Goal: Find specific page/section: Find specific page/section

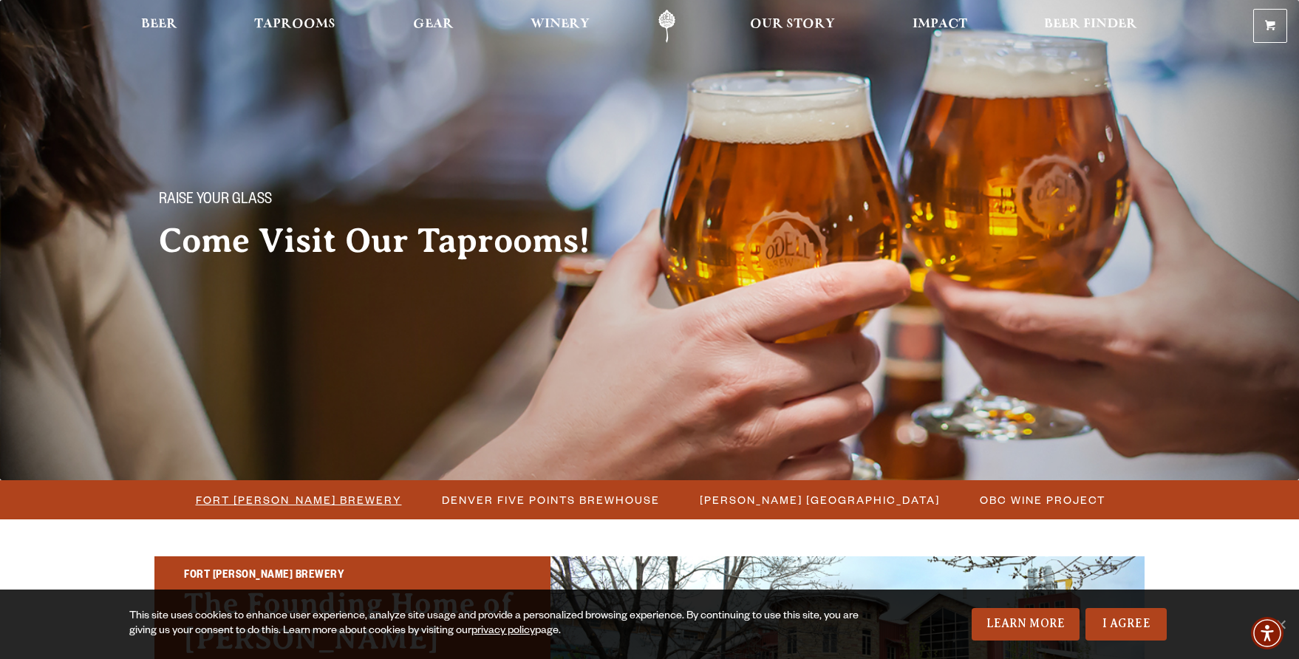
click at [321, 496] on span "Fort [PERSON_NAME] Brewery" at bounding box center [299, 499] width 206 height 21
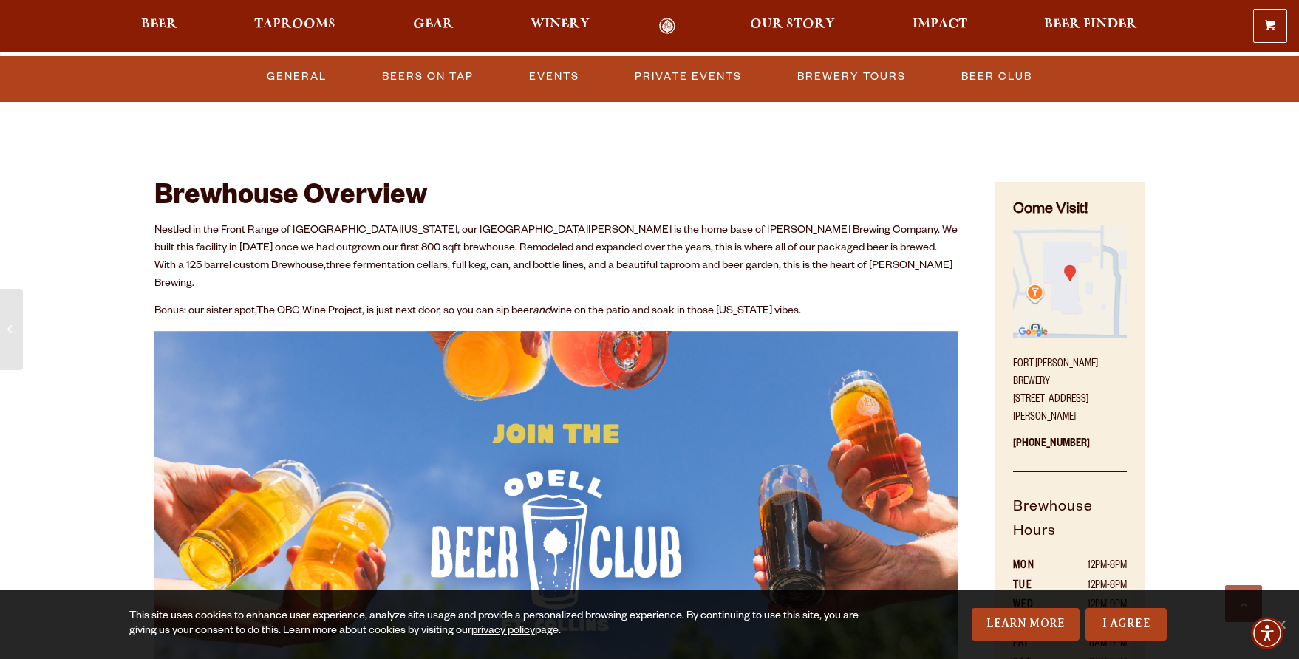
scroll to position [664, 0]
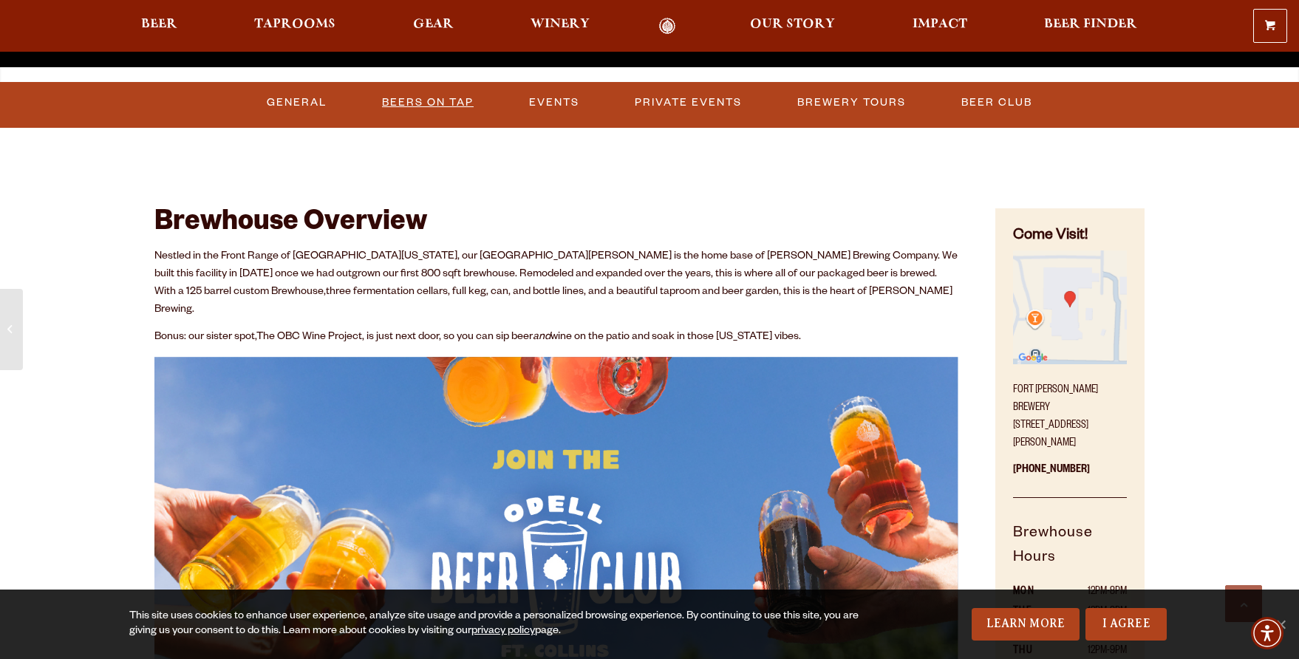
click at [455, 103] on link "Beers on Tap" at bounding box center [427, 103] width 103 height 34
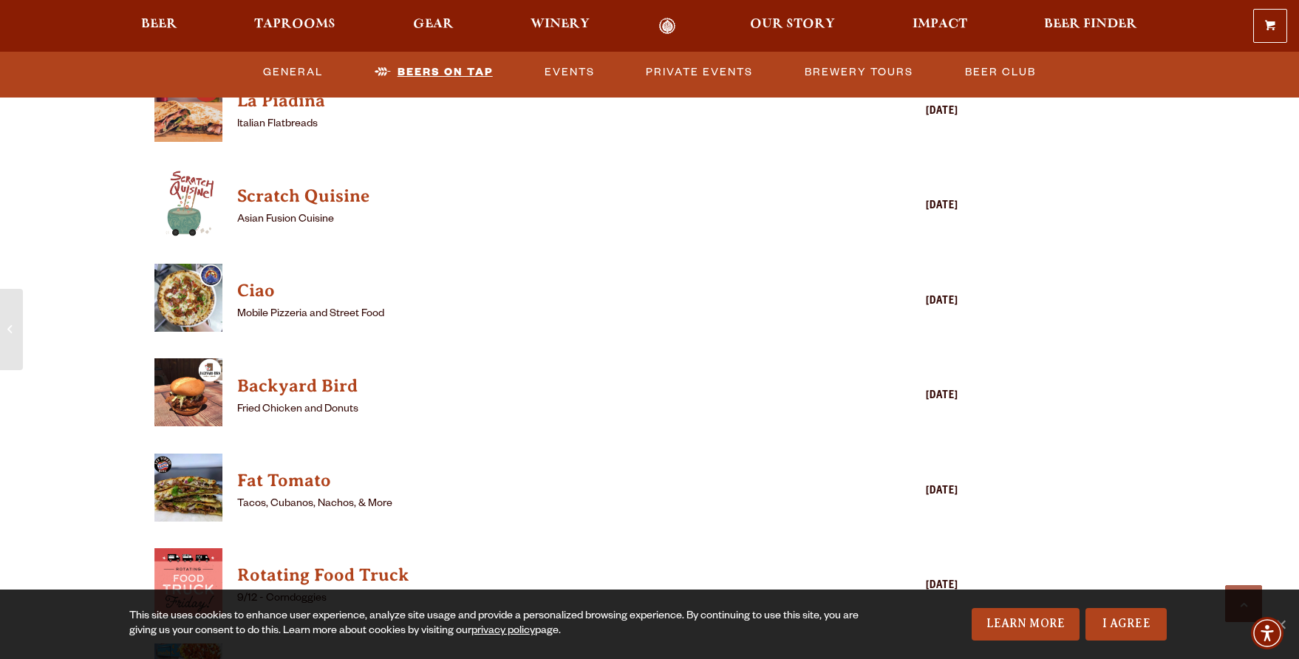
scroll to position [3717, 0]
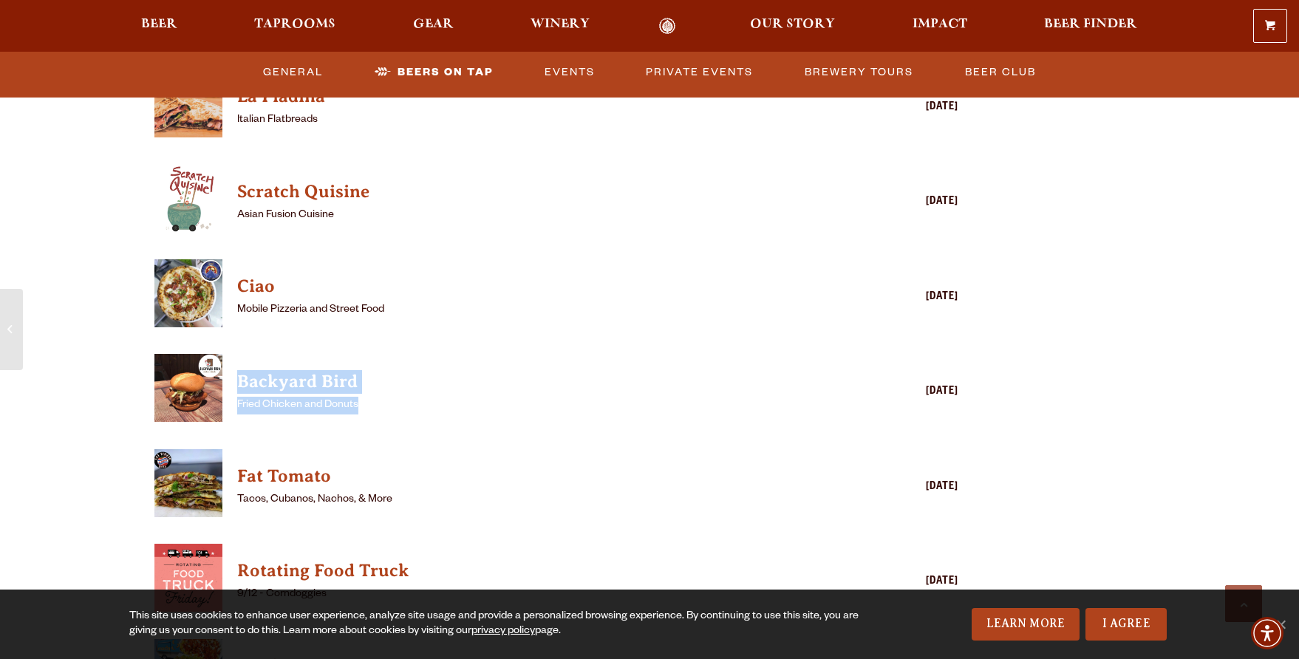
drag, startPoint x: 369, startPoint y: 387, endPoint x: 199, endPoint y: 353, distance: 173.2
click at [199, 354] on div "Backyard Bird Fried Chicken and Donuts [DATE]" at bounding box center [556, 392] width 804 height 76
click at [409, 329] on div "Hungry? Daily Food Trucks: La Piadina Italian Flatbreads [DATE] Scratch Quisine…" at bounding box center [556, 461] width 804 height 890
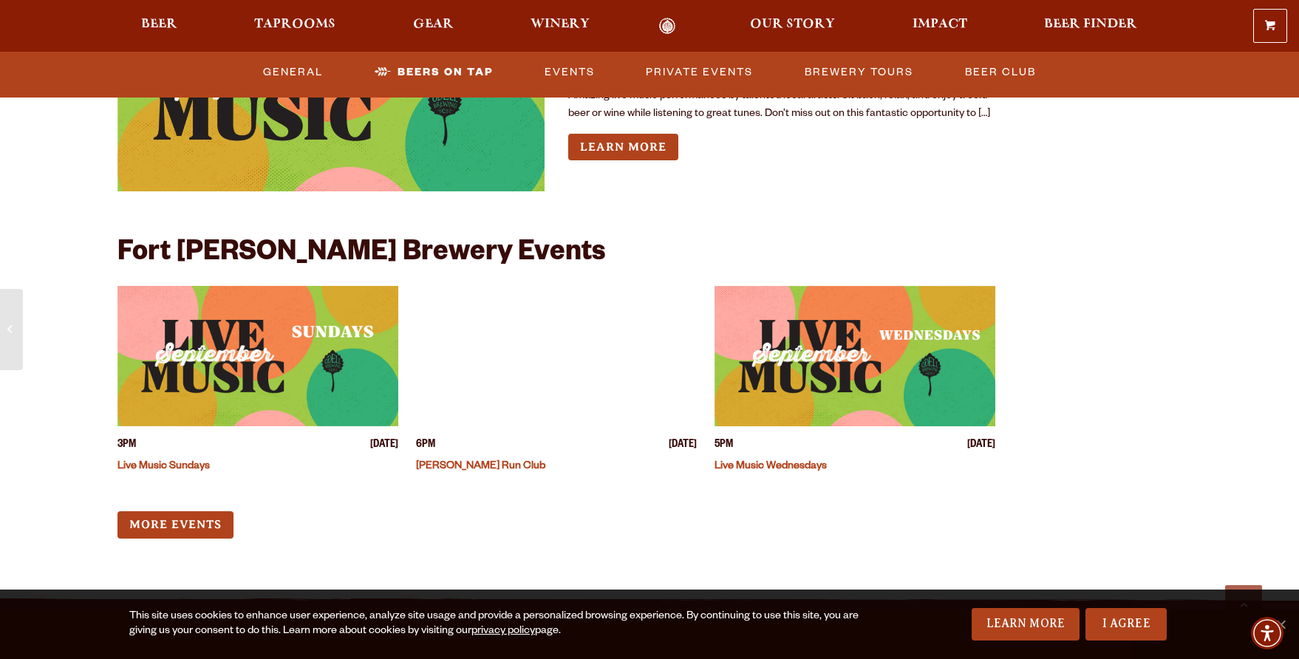
scroll to position [5162, 0]
